Goal: Complete application form

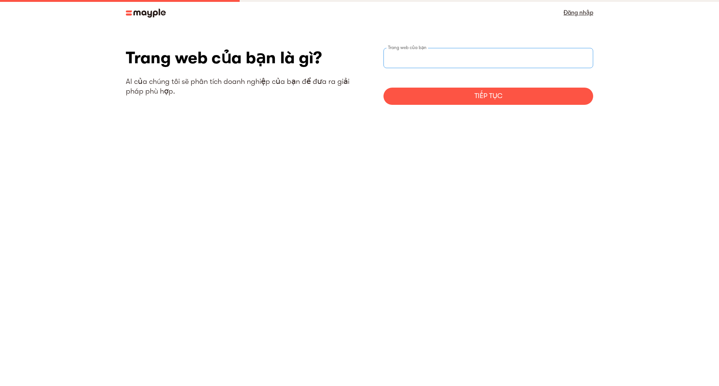
click at [501, 59] on input "trang webStep" at bounding box center [489, 58] width 210 height 20
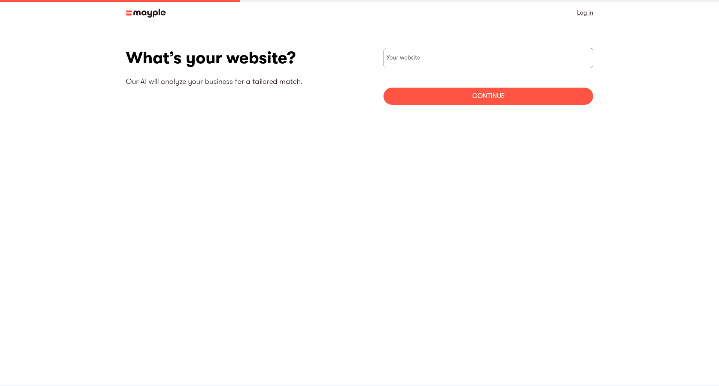
click at [437, 148] on body "By continuing to use this site you agree to our Cookie Policy Got it Log in Wha…" at bounding box center [359, 193] width 719 height 386
click at [433, 60] on input "websiteStep" at bounding box center [489, 58] width 210 height 20
click at [432, 94] on div "Continue" at bounding box center [489, 96] width 210 height 17
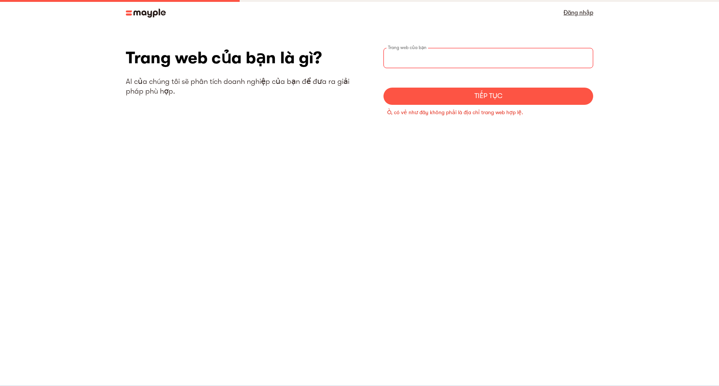
click at [417, 57] on input "trang webStep" at bounding box center [489, 58] width 210 height 20
click at [462, 66] on input "trang webStep" at bounding box center [489, 58] width 210 height 20
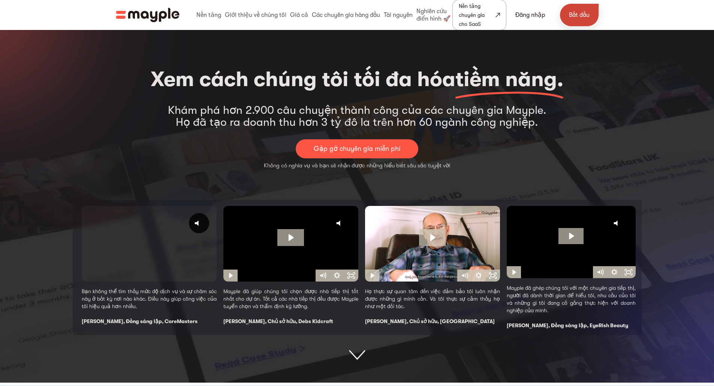
click at [577, 21] on link "Bắt đầu" at bounding box center [579, 15] width 39 height 22
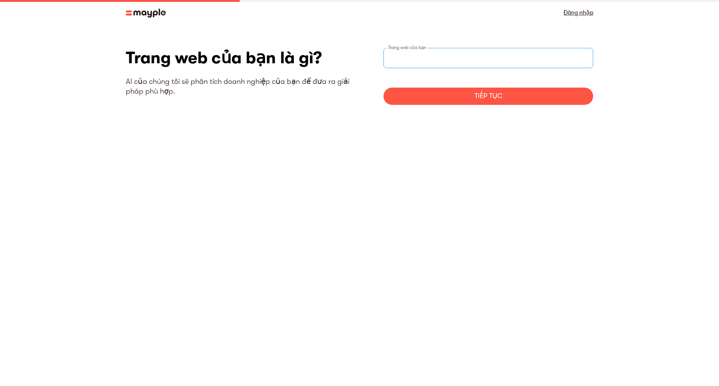
click at [445, 60] on input "trang webStep" at bounding box center [489, 58] width 210 height 20
click at [469, 73] on form "Trang web của bạn Tiếp tục" at bounding box center [489, 76] width 210 height 57
click at [592, 11] on font "Đăng nhập" at bounding box center [579, 12] width 30 height 7
